Goal: Transaction & Acquisition: Purchase product/service

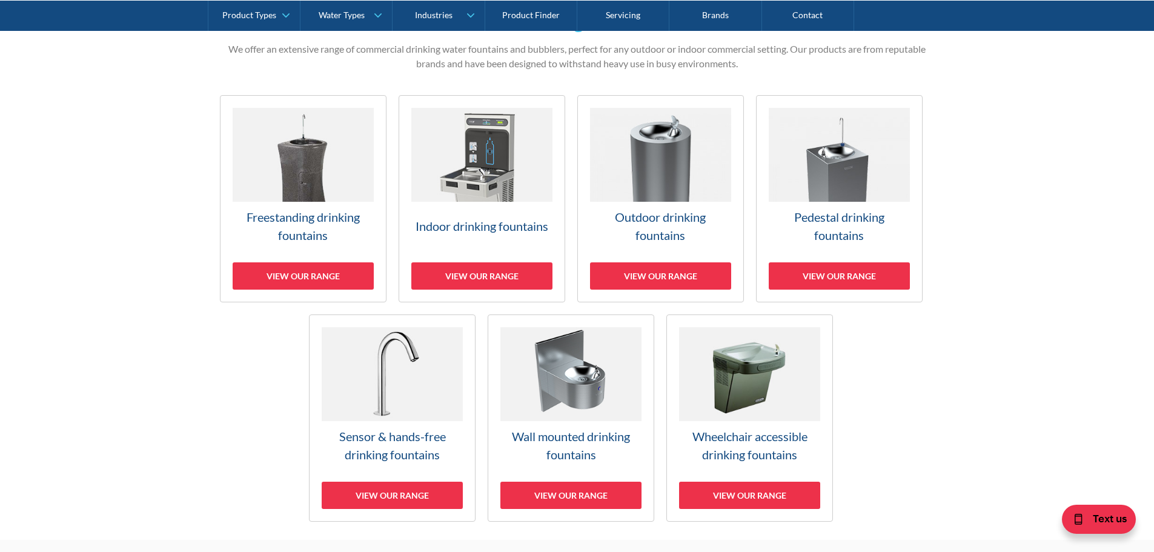
click at [294, 198] on img at bounding box center [303, 155] width 141 height 94
click at [294, 229] on h3 "Freestanding drinking fountains" at bounding box center [303, 226] width 141 height 36
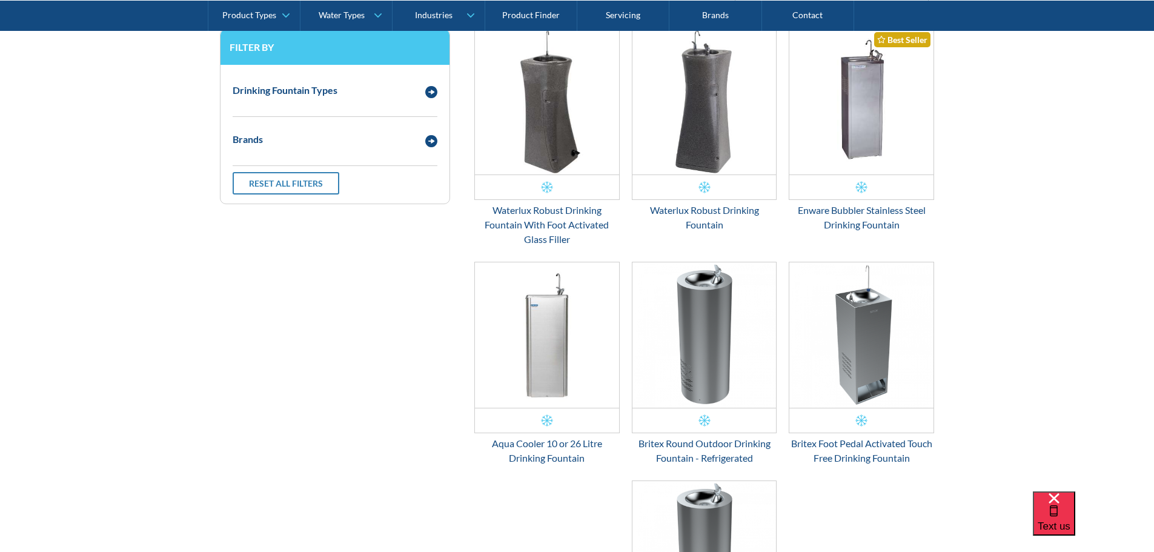
scroll to position [388, 0]
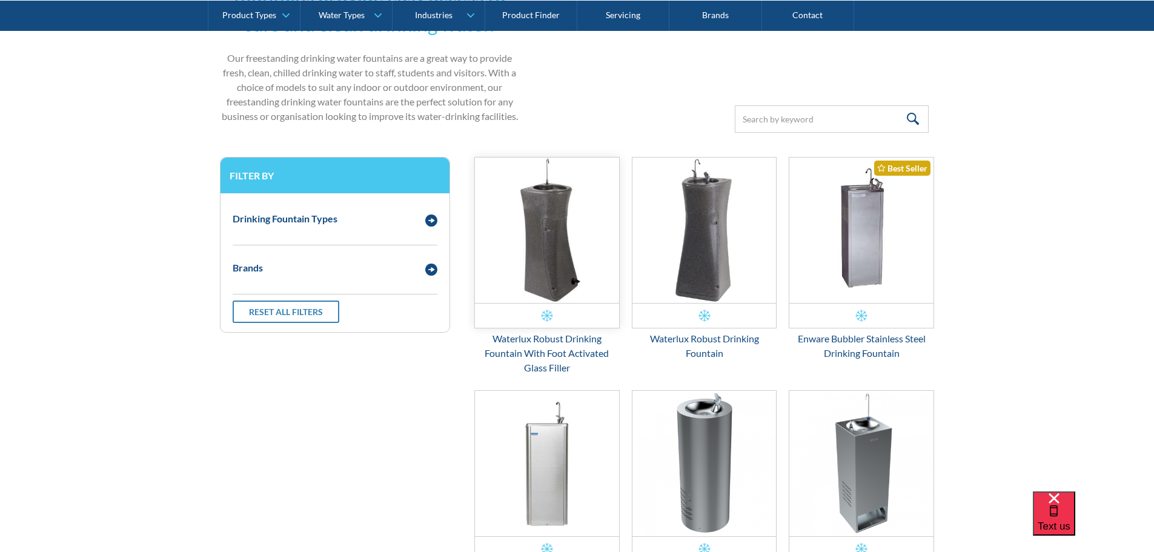
click at [559, 222] on img "Email Form 3" at bounding box center [547, 230] width 144 height 145
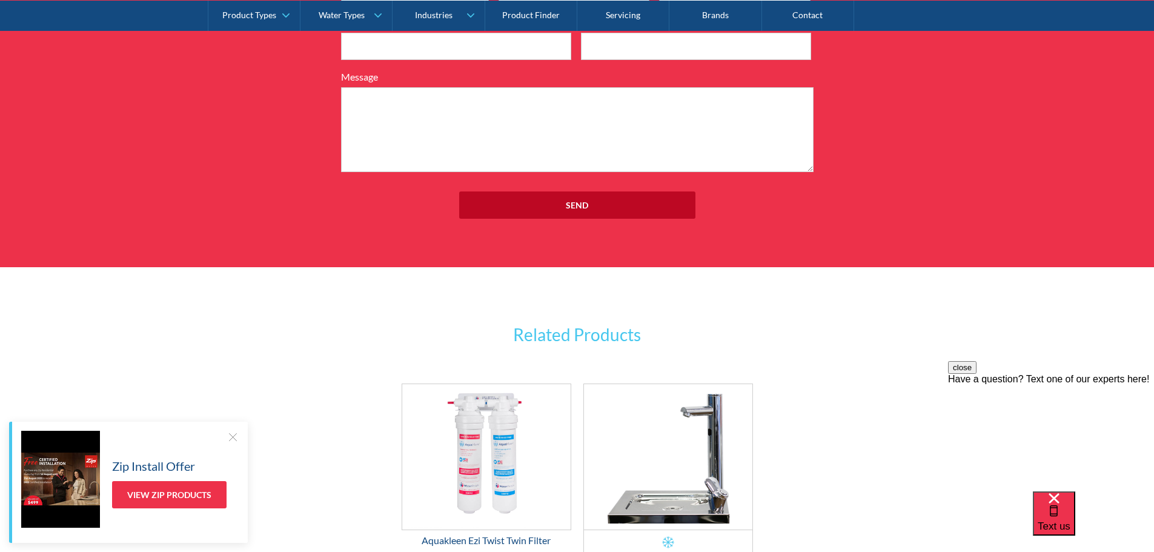
scroll to position [1757, 0]
